Goal: Check status

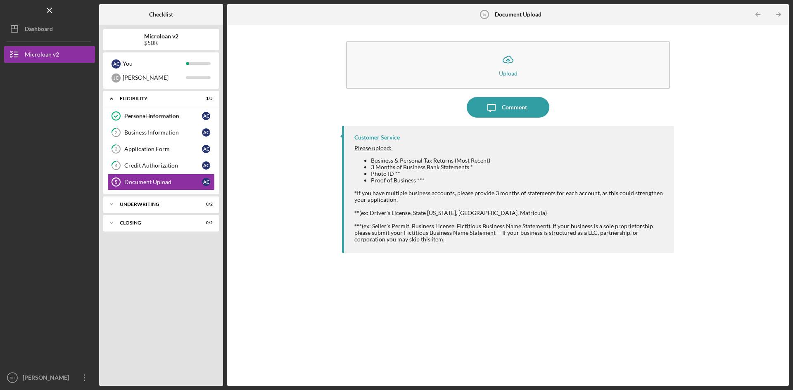
click at [276, 192] on div "Icon/Upload Upload Icon/Message Comment Customer Service Please upload: Busines…" at bounding box center [508, 205] width 554 height 353
